Goal: Task Accomplishment & Management: Use online tool/utility

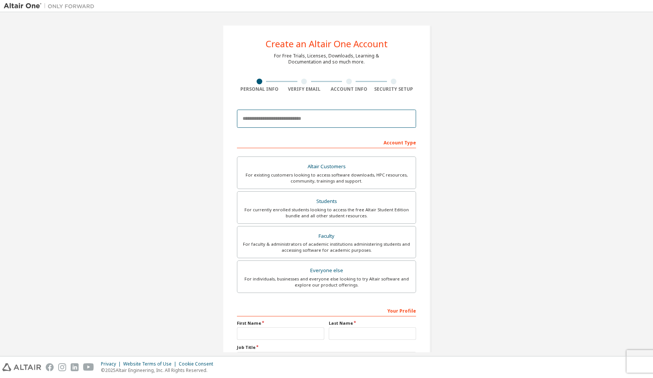
click at [252, 122] on input "email" at bounding box center [326, 119] width 179 height 18
type input "**********"
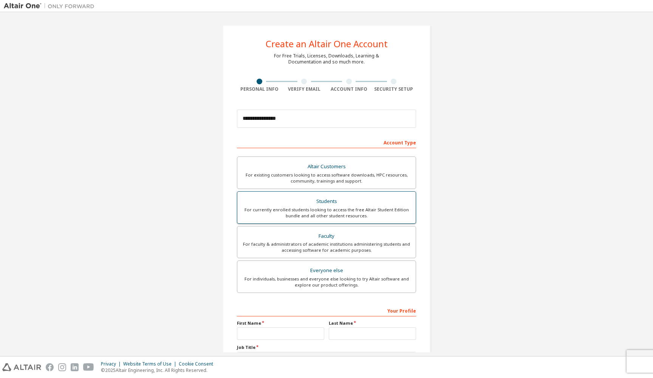
click at [361, 213] on div "For currently enrolled students looking to access the free Altair Student Editi…" at bounding box center [326, 213] width 169 height 12
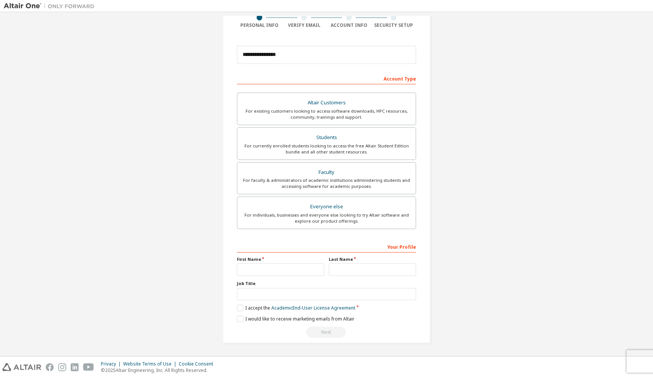
scroll to position [66, 0]
type input "*******"
type input "**********"
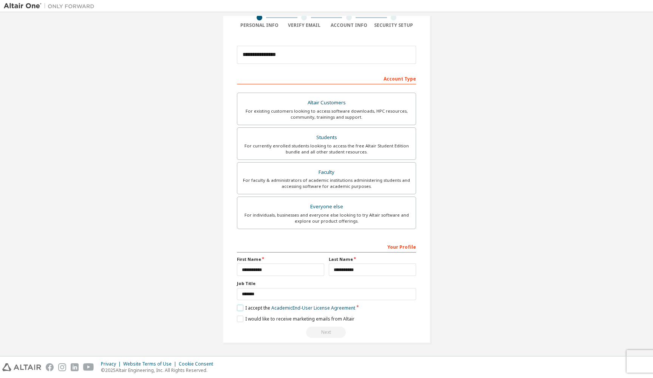
click at [240, 307] on label "I accept the Academic End-User License Agreement" at bounding box center [296, 308] width 118 height 6
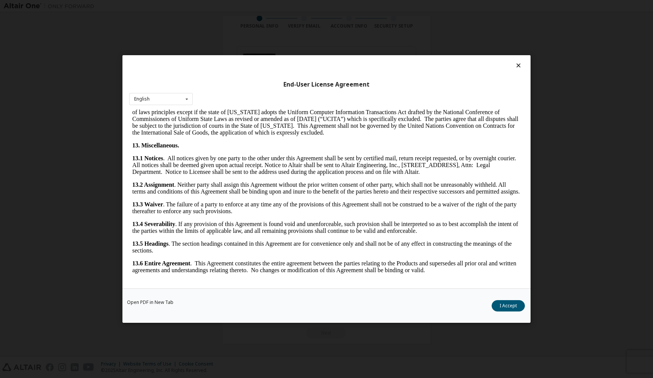
scroll to position [1179, 0]
click at [517, 306] on button "I Accept" at bounding box center [508, 305] width 33 height 11
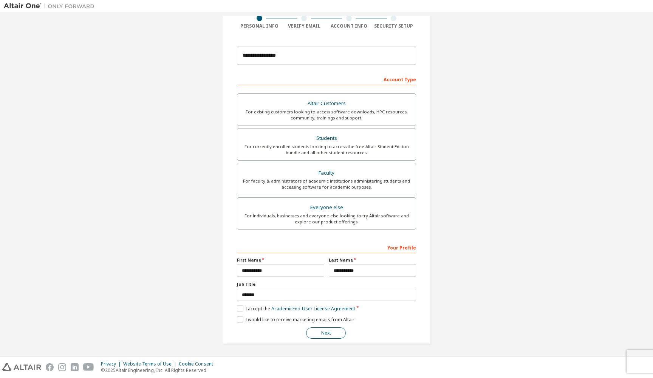
click at [325, 330] on button "Next" at bounding box center [326, 332] width 40 height 11
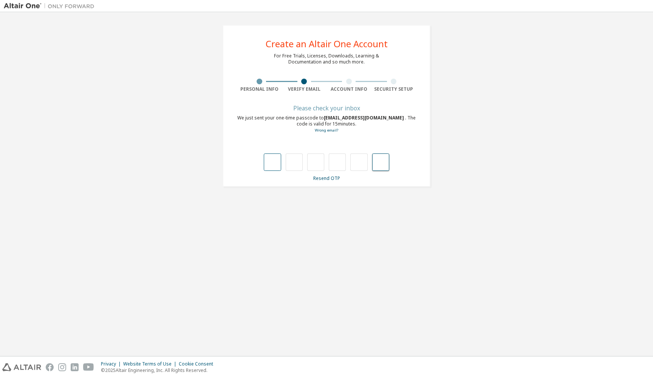
paste input "*"
type input "*"
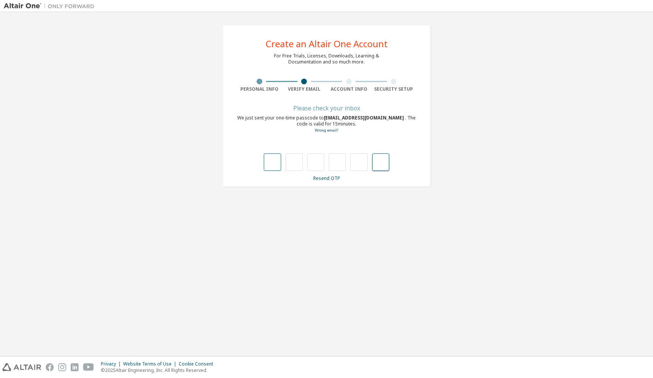
type input "*"
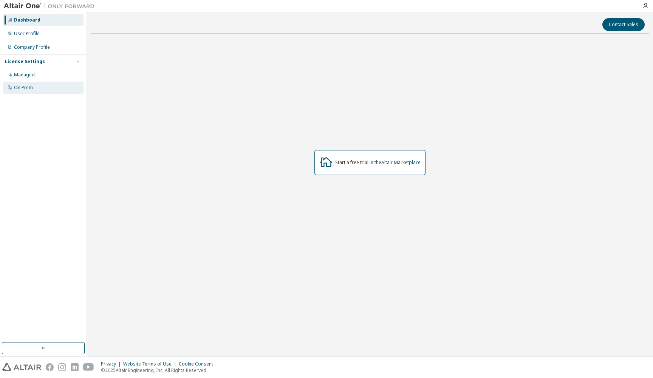
click at [13, 89] on div "On Prem" at bounding box center [43, 88] width 81 height 12
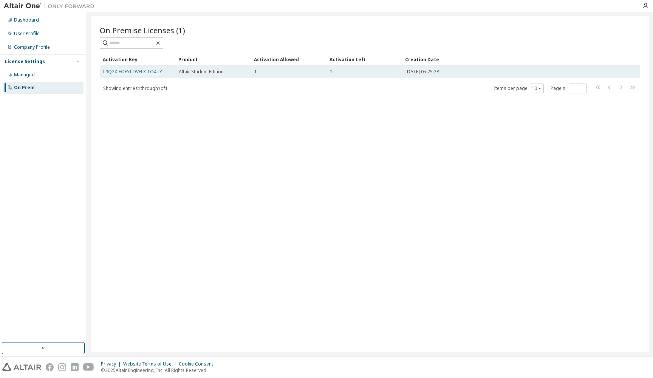
click at [126, 71] on link "L9Q2X-FOFYI-DVELX-1O4TY" at bounding box center [132, 71] width 59 height 6
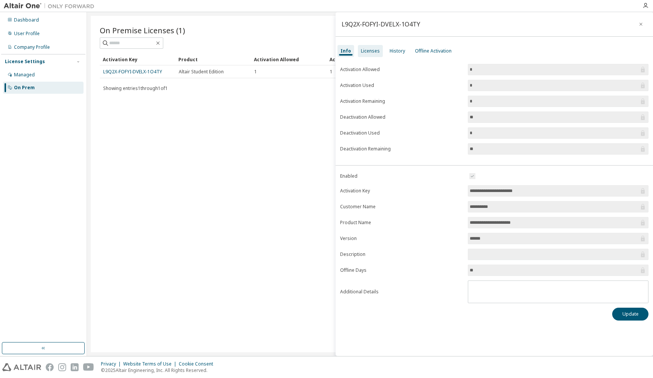
click at [368, 50] on div "Licenses" at bounding box center [370, 51] width 19 height 6
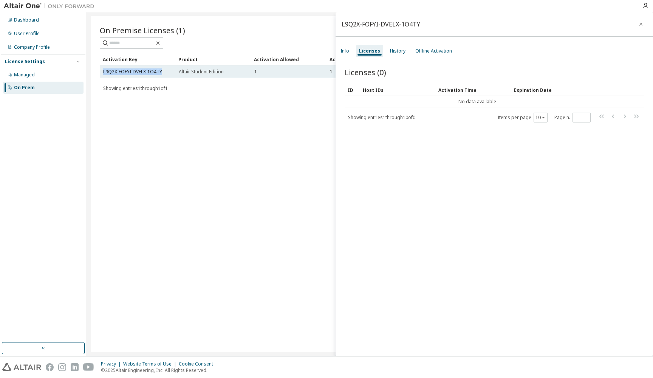
drag, startPoint x: 101, startPoint y: 70, endPoint x: 167, endPoint y: 68, distance: 66.5
click at [167, 68] on td "L9Q2X-FOFYI-DVELX-1O4TY" at bounding box center [138, 71] width 76 height 13
copy link "L9Q2X-FOFYI-DVELX-1O4TY"
